Goal: Transaction & Acquisition: Purchase product/service

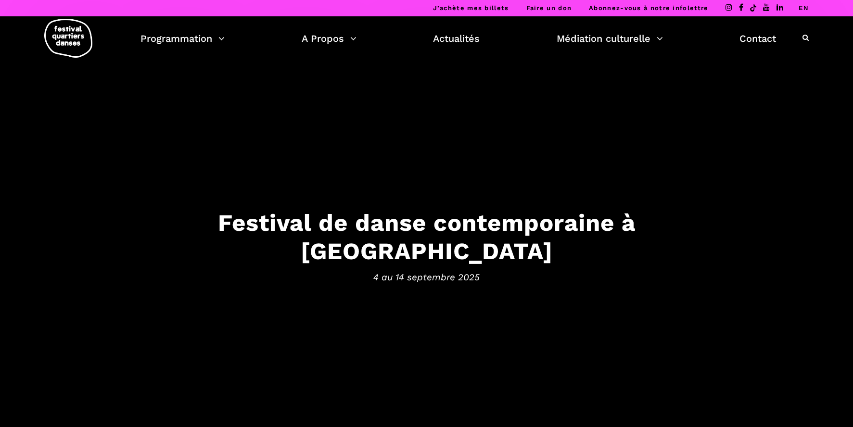
click at [802, 5] on link "EN" at bounding box center [804, 7] width 10 height 7
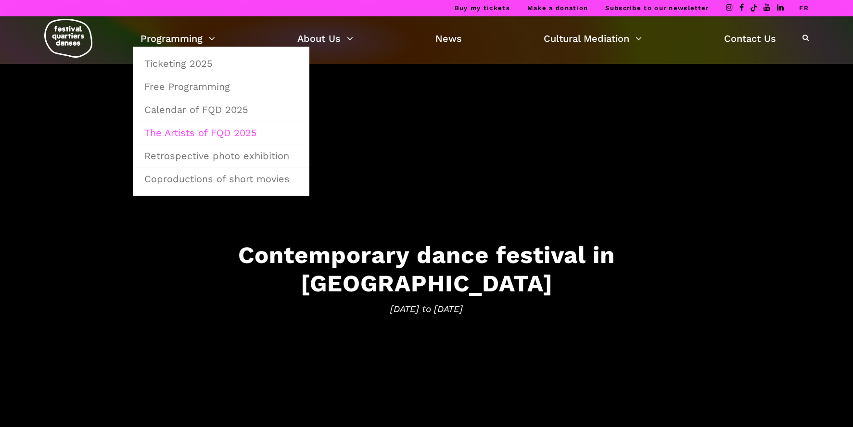
click at [179, 130] on link "The Artists of FQD 2025" at bounding box center [221, 133] width 165 height 22
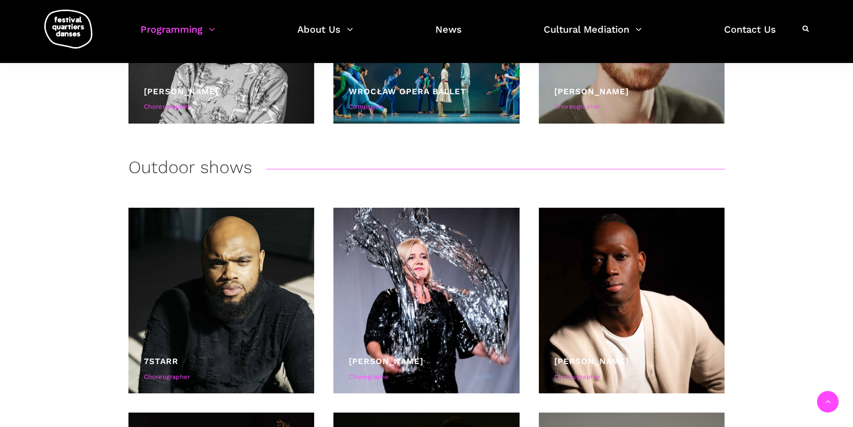
scroll to position [2069, 0]
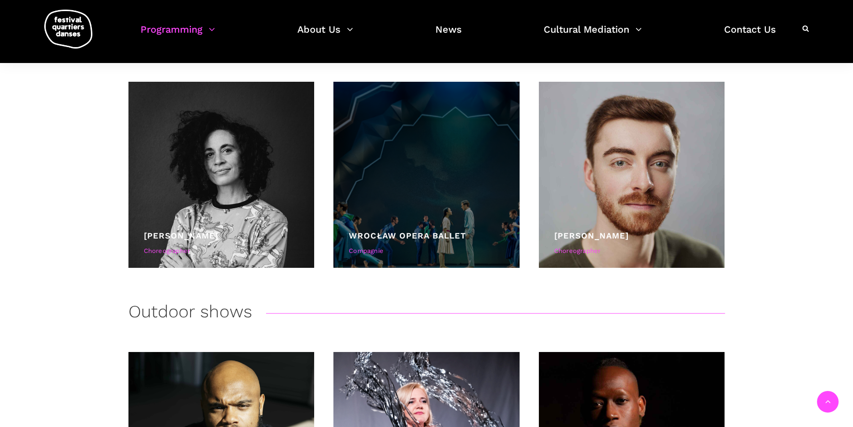
click at [469, 239] on div "Wrocław Opera Ballet" at bounding box center [426, 235] width 155 height 13
click at [376, 253] on div "Compagnie" at bounding box center [426, 251] width 155 height 10
click at [389, 238] on link "Wrocław Opera Ballet" at bounding box center [407, 236] width 117 height 10
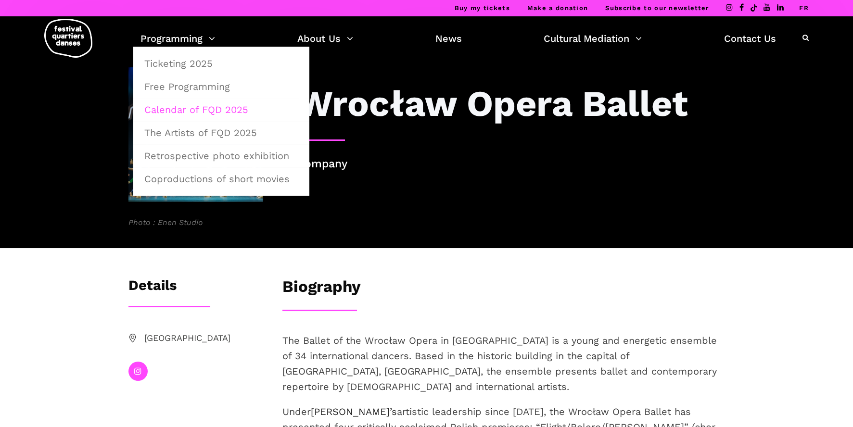
click at [178, 110] on link "Calendar of FQD 2025" at bounding box center [221, 110] width 165 height 22
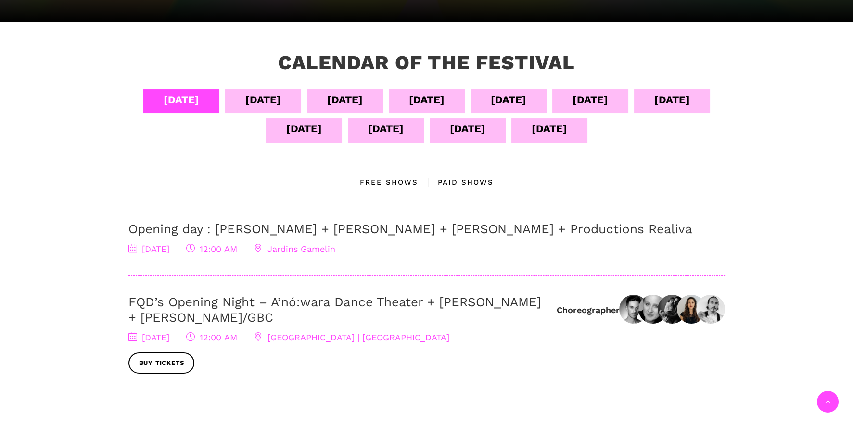
scroll to position [192, 0]
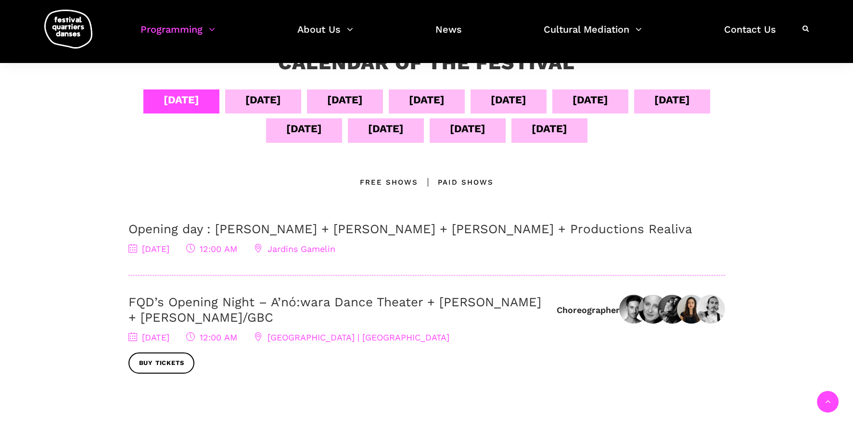
click at [322, 128] on div "[DATE]" at bounding box center [304, 128] width 36 height 17
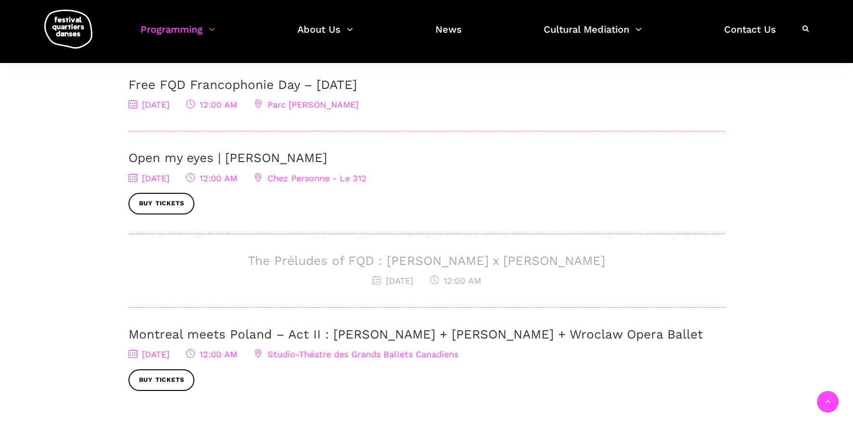
scroll to position [384, 0]
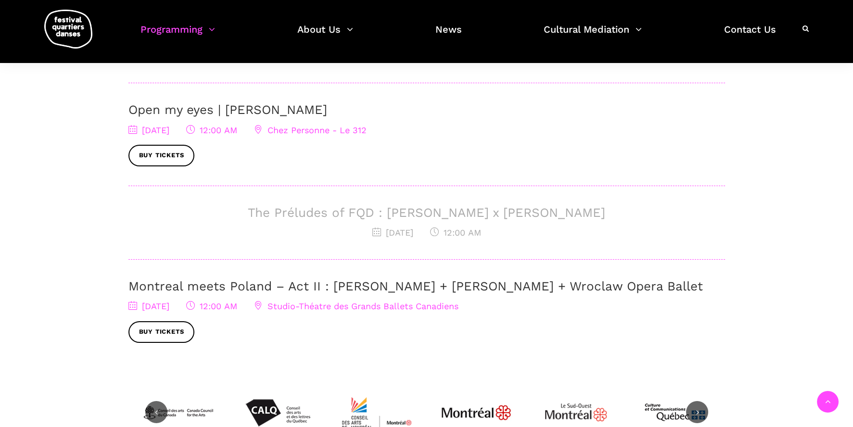
click at [183, 287] on link "Montreal meets Poland – Act II : [PERSON_NAME] + [PERSON_NAME] + Wroclaw Opera …" at bounding box center [415, 286] width 574 height 14
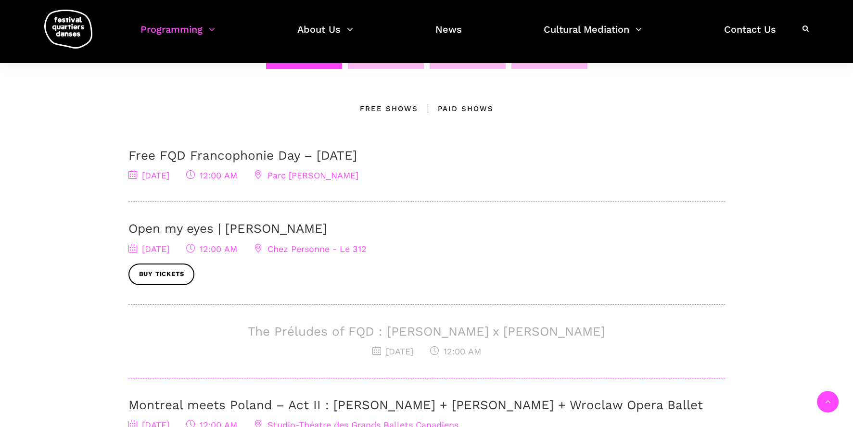
scroll to position [240, 0]
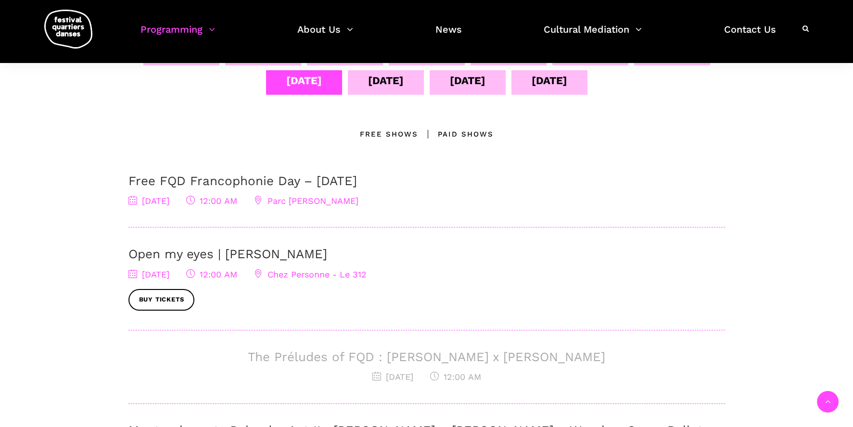
click at [404, 81] on div "[DATE]" at bounding box center [386, 80] width 36 height 17
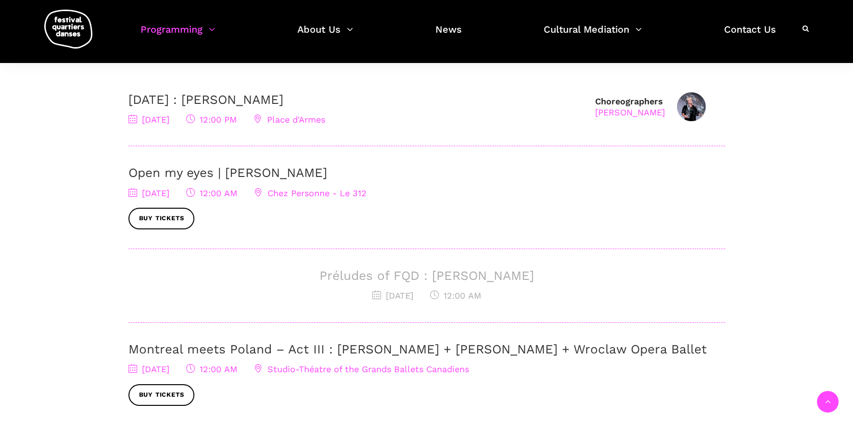
scroll to position [432, 0]
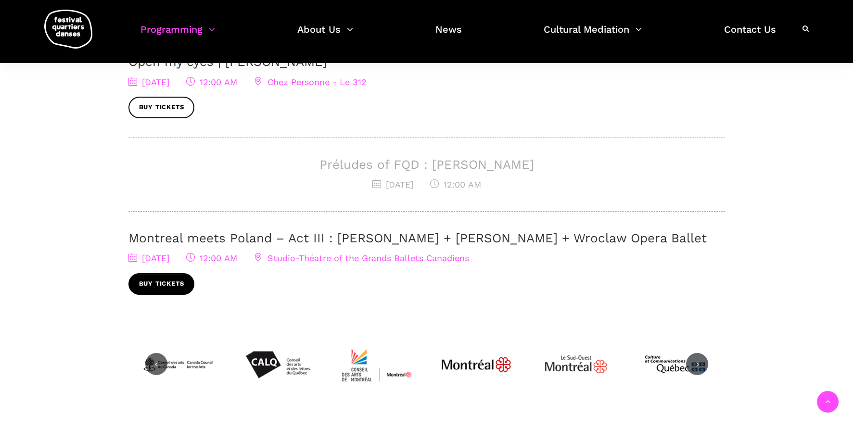
click at [176, 284] on link "Buy tickets" at bounding box center [161, 284] width 66 height 22
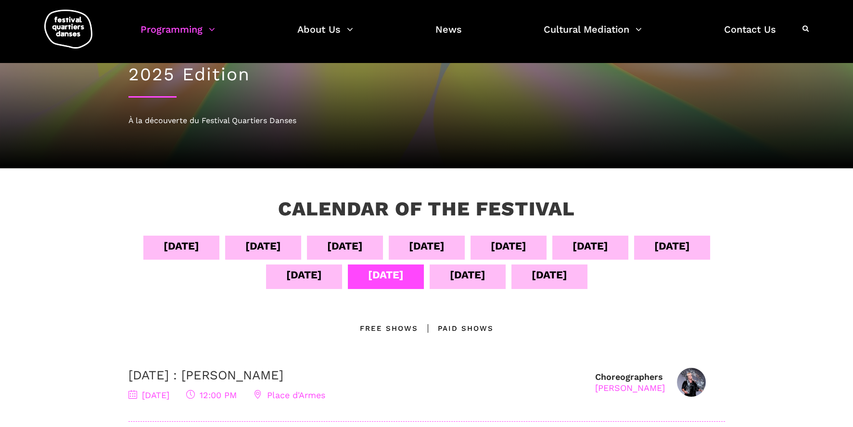
scroll to position [0, 0]
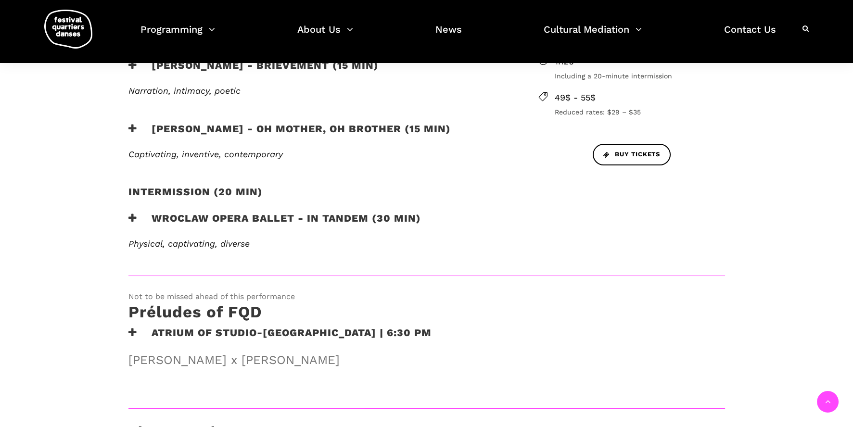
scroll to position [481, 0]
